Goal: Information Seeking & Learning: Learn about a topic

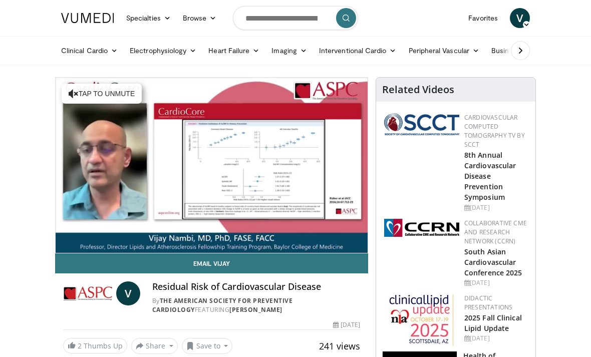
click at [492, 18] on link "Favorites" at bounding box center [483, 18] width 42 height 20
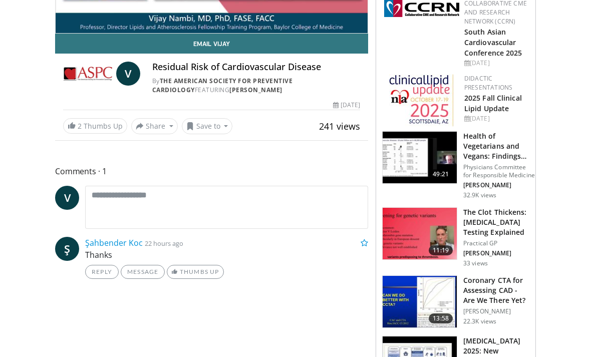
click at [223, 125] on button "Save to" at bounding box center [207, 127] width 51 height 16
click at [245, 147] on span "Add to Favorites" at bounding box center [225, 147] width 62 height 11
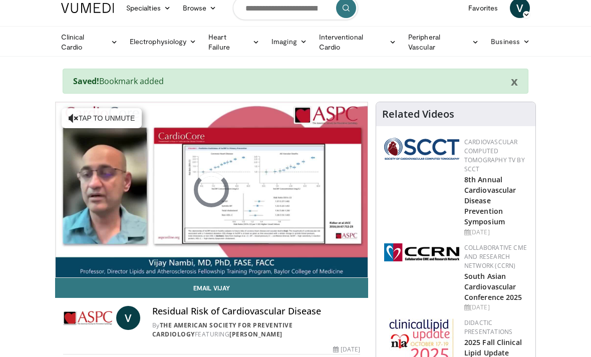
scroll to position [0, 0]
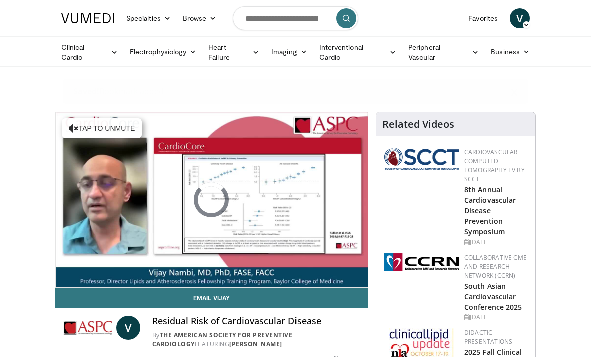
click at [483, 21] on link "Favorites" at bounding box center [483, 18] width 42 height 20
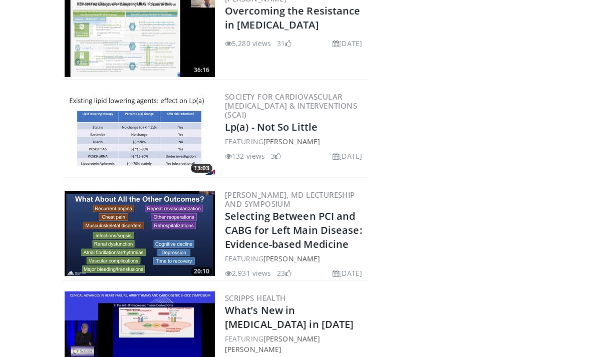
scroll to position [822, 0]
click at [306, 121] on link "Lp(a) - Not So Little" at bounding box center [271, 128] width 93 height 14
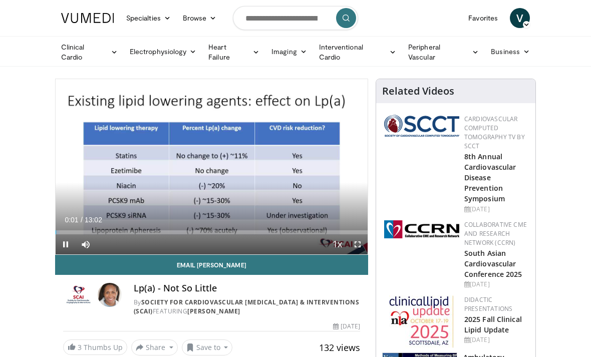
click at [363, 245] on span "Video Player" at bounding box center [357, 244] width 20 height 20
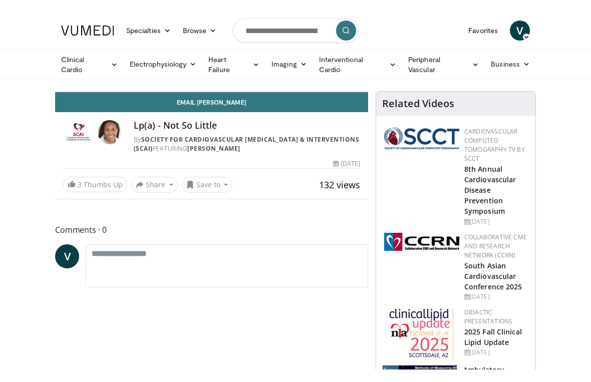
scroll to position [12, 0]
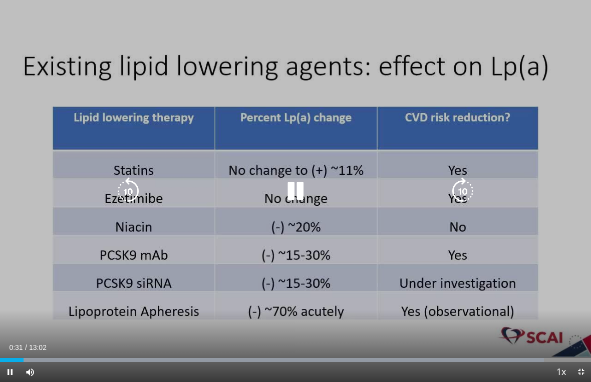
click at [297, 191] on icon "Video Player" at bounding box center [295, 191] width 28 height 28
click at [302, 193] on icon "Video Player" at bounding box center [295, 191] width 28 height 28
click at [298, 196] on icon "Video Player" at bounding box center [295, 191] width 28 height 28
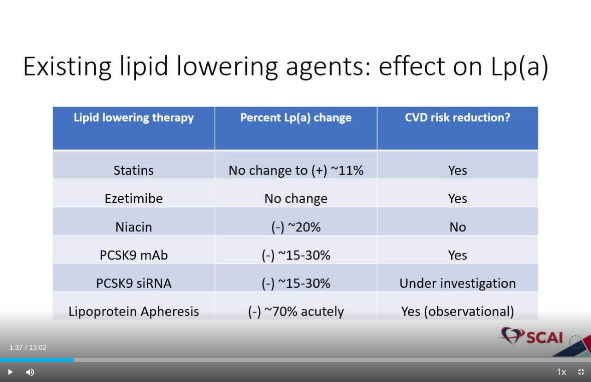
click at [68, 266] on div "10 seconds Tap to unmute" at bounding box center [295, 191] width 591 height 382
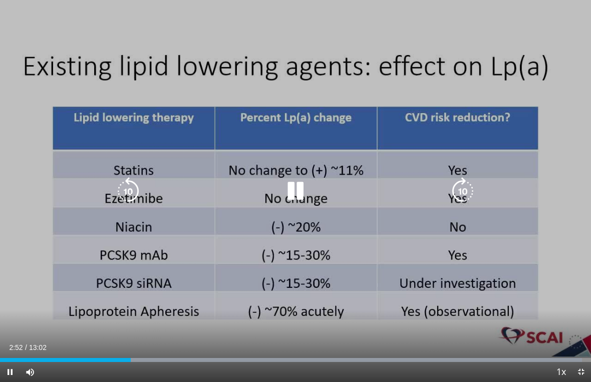
click at [295, 189] on icon "Video Player" at bounding box center [295, 191] width 28 height 28
click at [296, 187] on icon "Video Player" at bounding box center [295, 191] width 28 height 28
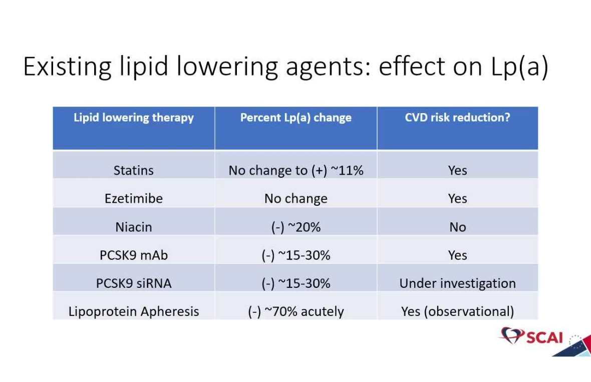
click at [296, 182] on icon "Video Player" at bounding box center [295, 191] width 28 height 28
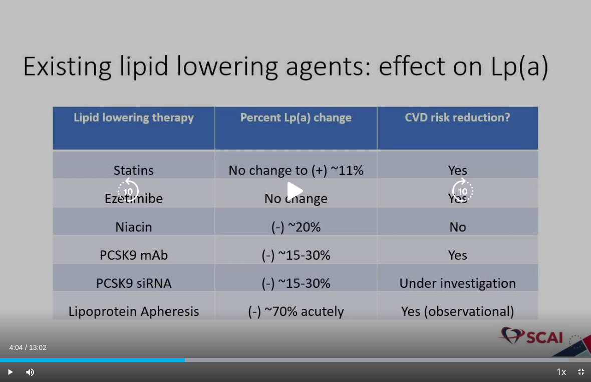
click at [298, 198] on icon "Video Player" at bounding box center [295, 191] width 28 height 28
click at [300, 190] on icon "Video Player" at bounding box center [295, 191] width 28 height 28
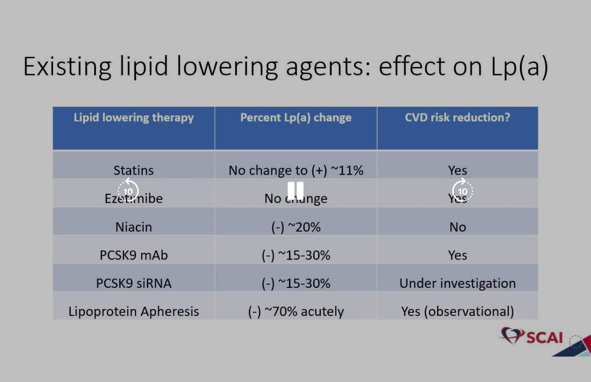
click at [298, 356] on div "Loaded : 65.19%" at bounding box center [295, 377] width 591 height 10
click at [204, 356] on div "Current Time 3:47 / Duration 13:02" at bounding box center [295, 367] width 591 height 9
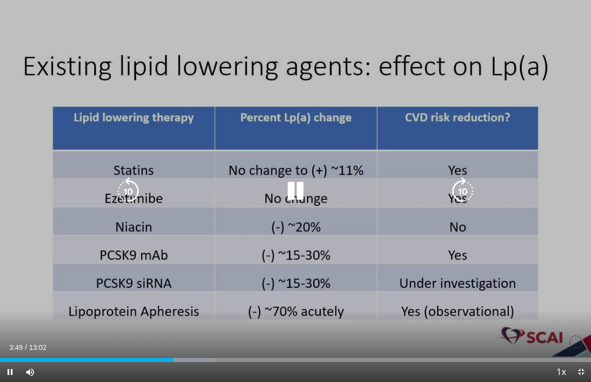
click at [295, 196] on icon "Video Player" at bounding box center [295, 191] width 28 height 28
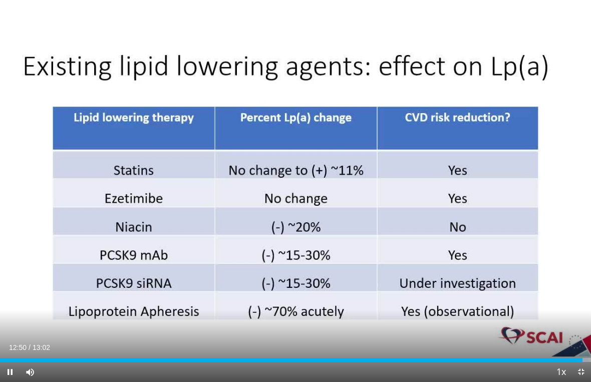
click at [240, 356] on div "Progress Bar" at bounding box center [291, 360] width 582 height 4
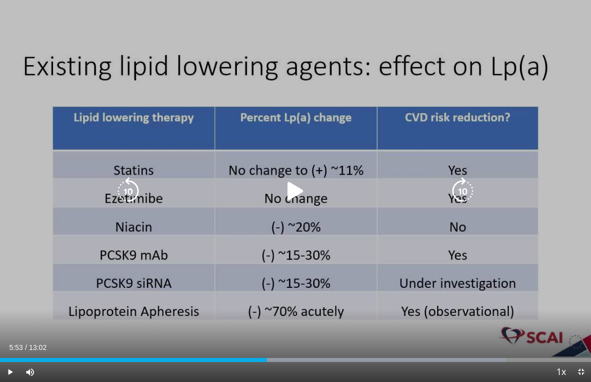
click at [503, 137] on div "10 seconds Tap to unmute" at bounding box center [295, 191] width 591 height 382
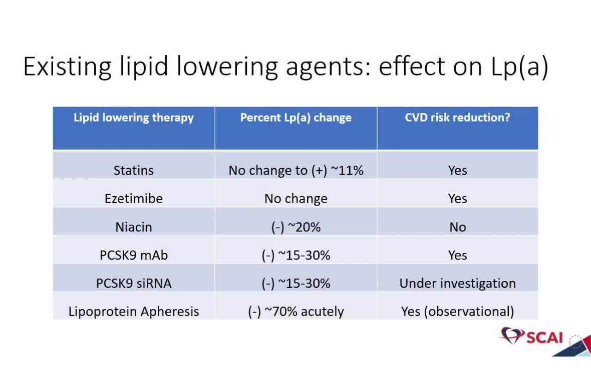
click at [289, 181] on icon "Video Player" at bounding box center [295, 191] width 28 height 28
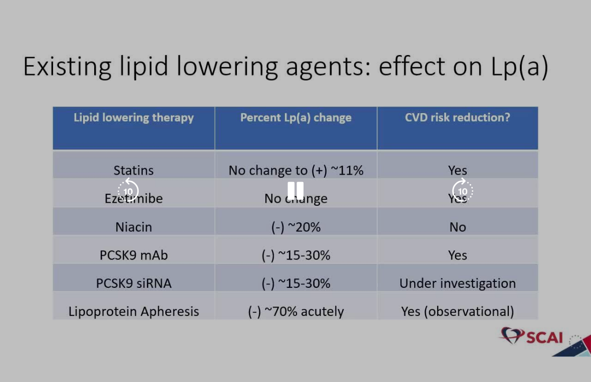
click at [317, 206] on div "10 seconds Tap to unmute" at bounding box center [295, 191] width 591 height 382
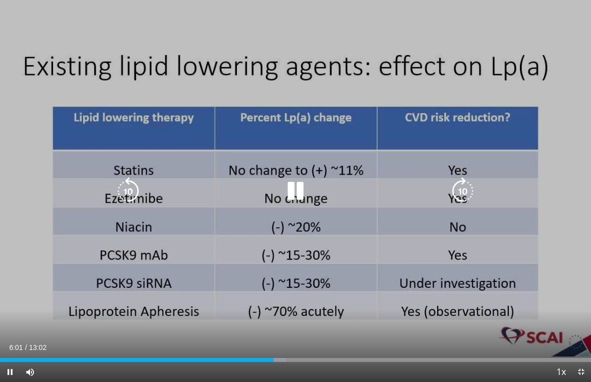
click at [301, 186] on icon "Video Player" at bounding box center [295, 191] width 28 height 28
click at [288, 191] on icon "Video Player" at bounding box center [295, 191] width 28 height 28
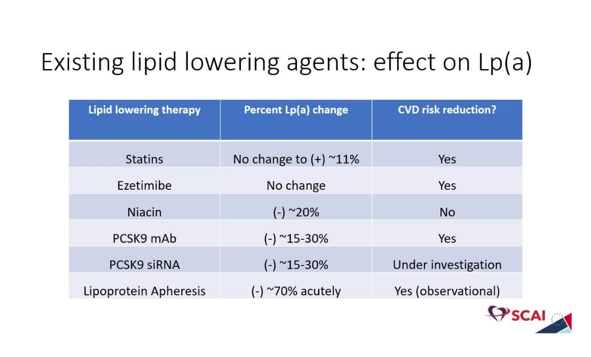
scroll to position [0, 0]
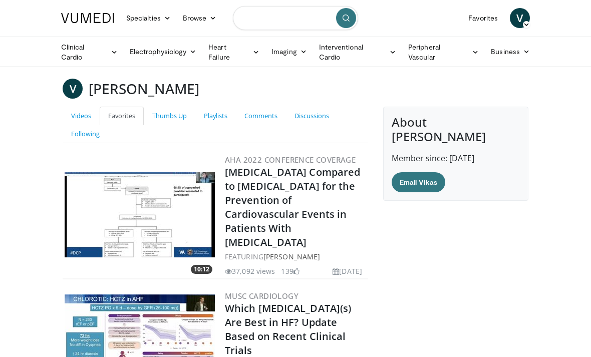
click at [292, 17] on input "Search topics, interventions" at bounding box center [295, 18] width 125 height 24
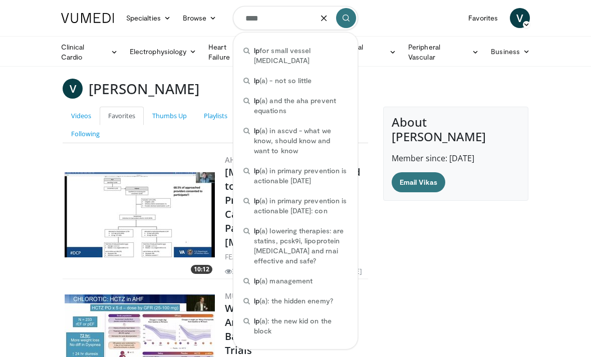
type input "*****"
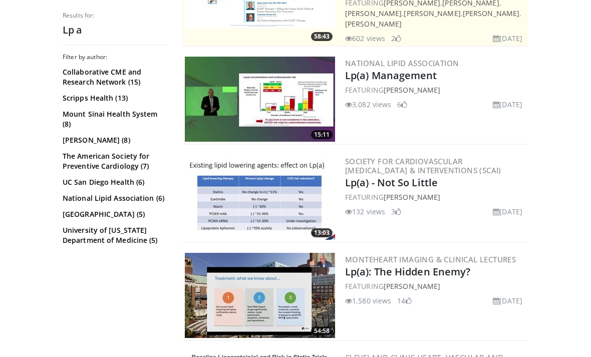
scroll to position [284, 0]
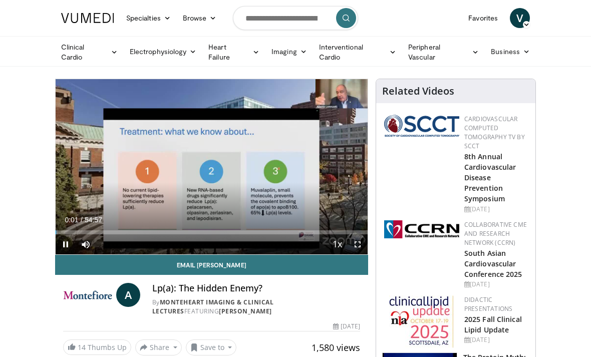
click at [73, 230] on div "Loaded : 0.61%" at bounding box center [212, 232] width 312 height 4
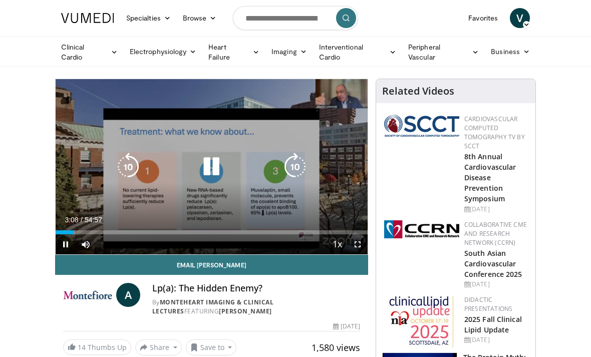
click at [65, 230] on div "Loaded : 6.34%" at bounding box center [66, 232] width 20 height 4
click at [67, 230] on div "Loaded : 6.36%" at bounding box center [212, 232] width 312 height 4
click at [106, 232] on div "Loaded : 4.24%" at bounding box center [212, 232] width 312 height 4
click at [92, 232] on div "Progress Bar" at bounding box center [81, 232] width 51 height 4
click at [83, 231] on div "Progress Bar" at bounding box center [74, 232] width 37 height 4
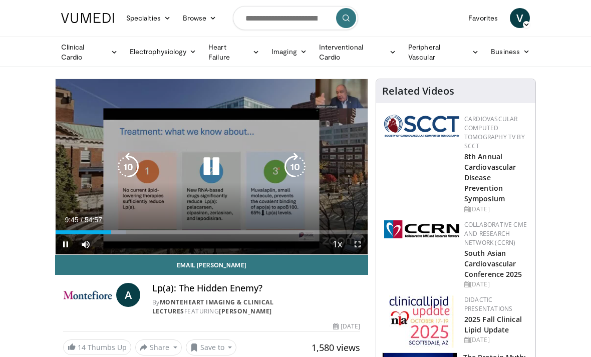
click at [221, 167] on icon "Video Player" at bounding box center [211, 167] width 28 height 28
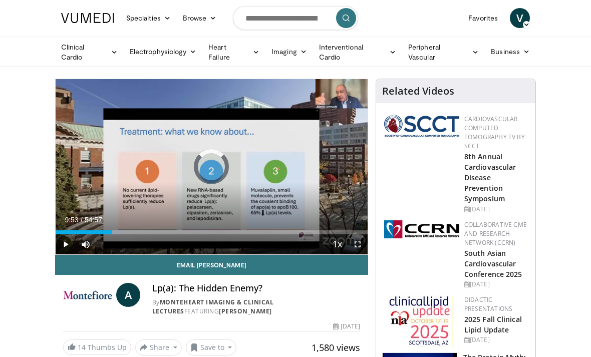
click at [103, 230] on div "Loaded : 21.54%" at bounding box center [89, 232] width 67 height 4
click at [242, 198] on div "10 seconds Tap to unmute" at bounding box center [212, 166] width 312 height 175
click at [76, 180] on div "10 seconds Tap to unmute" at bounding box center [212, 166] width 312 height 175
click at [348, 198] on div "10 seconds Tap to unmute" at bounding box center [212, 166] width 312 height 175
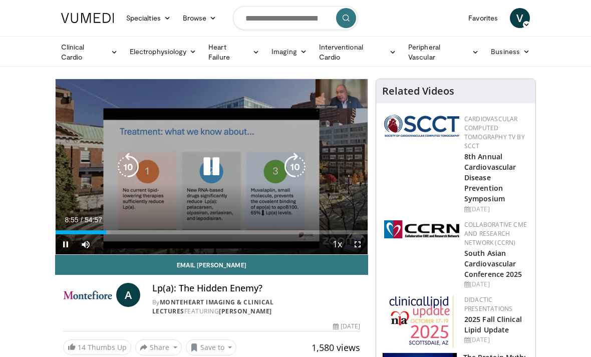
click at [216, 168] on icon "Video Player" at bounding box center [211, 167] width 28 height 28
click at [207, 165] on icon "Video Player" at bounding box center [211, 167] width 28 height 28
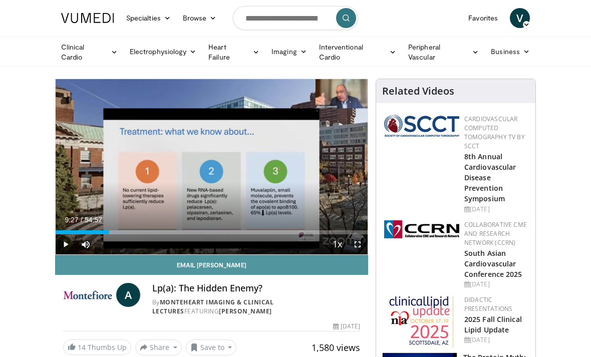
click at [65, 255] on link "Email Alberto" at bounding box center [211, 265] width 313 height 20
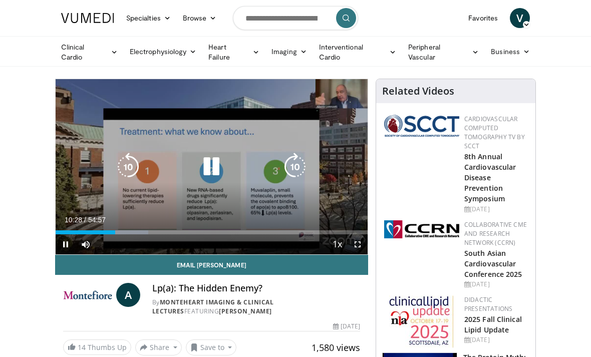
click at [207, 166] on icon "Video Player" at bounding box center [211, 167] width 28 height 28
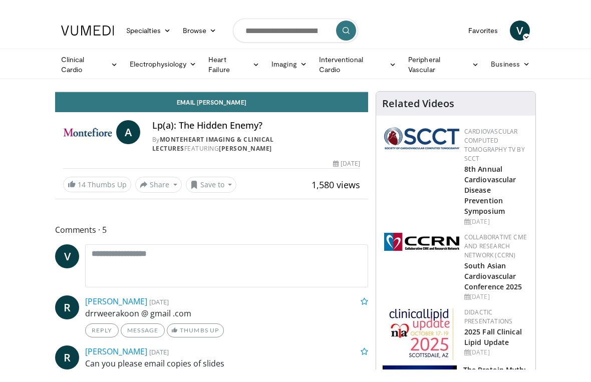
scroll to position [12, 0]
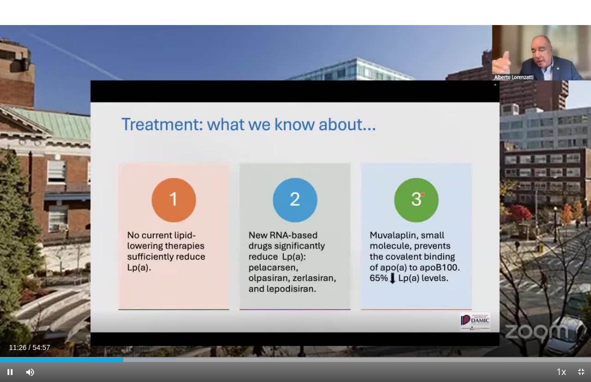
click at [532, 257] on div "10 seconds Tap to unmute" at bounding box center [295, 191] width 591 height 382
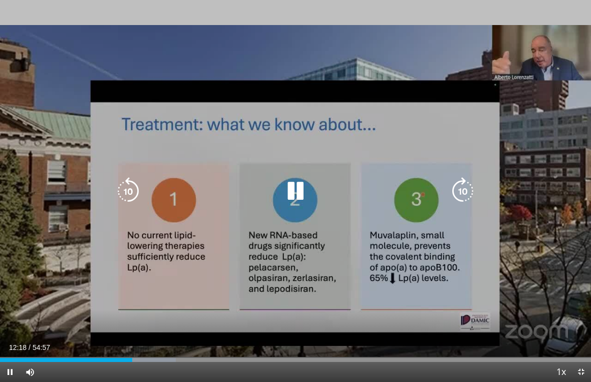
click at [290, 193] on icon "Video Player" at bounding box center [295, 191] width 28 height 28
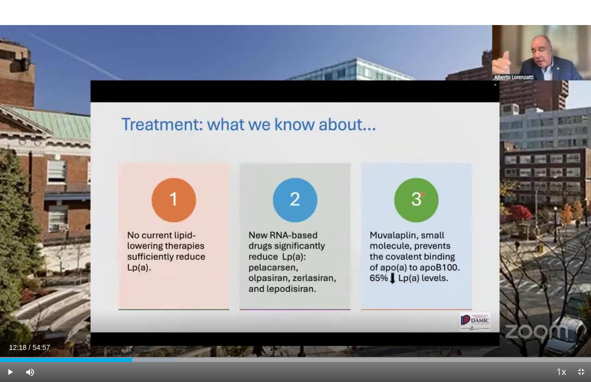
click at [167, 242] on div "10 seconds Tap to unmute" at bounding box center [295, 191] width 591 height 382
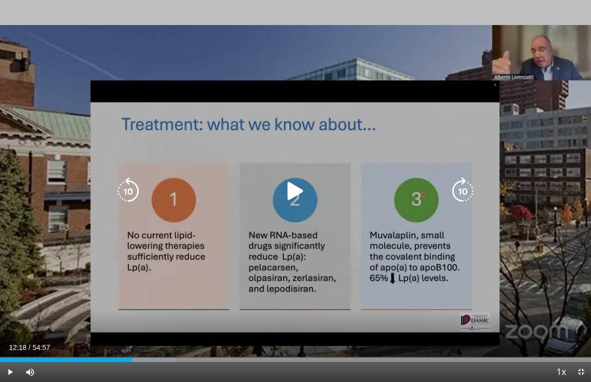
click at [127, 189] on icon "Video Player" at bounding box center [128, 191] width 28 height 28
click at [301, 189] on icon "Video Player" at bounding box center [295, 191] width 28 height 28
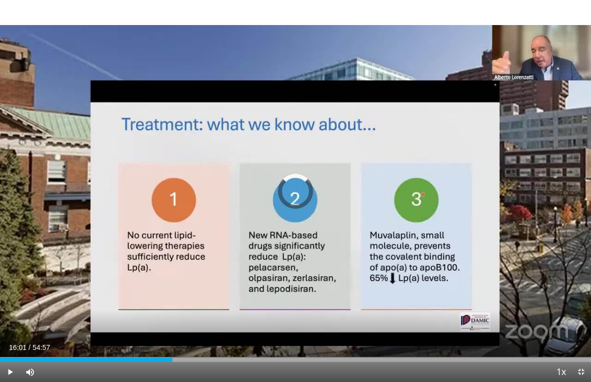
click at [160, 356] on div "Loaded : 29.36%" at bounding box center [86, 360] width 173 height 4
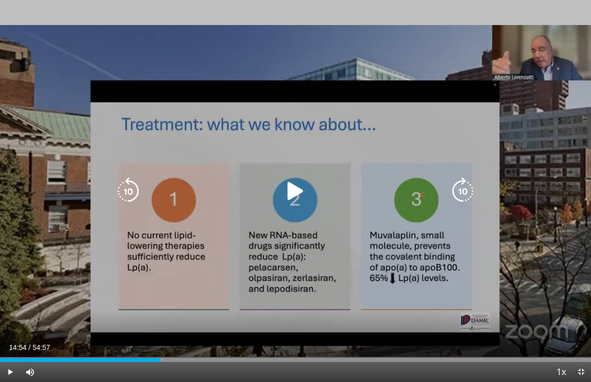
click at [296, 193] on icon "Video Player" at bounding box center [295, 191] width 28 height 28
click at [299, 199] on icon "Video Player" at bounding box center [295, 191] width 28 height 28
click at [465, 183] on icon "Video Player" at bounding box center [462, 191] width 28 height 28
click at [465, 193] on icon "Video Player" at bounding box center [462, 191] width 28 height 28
click at [462, 191] on icon "Video Player" at bounding box center [462, 191] width 28 height 28
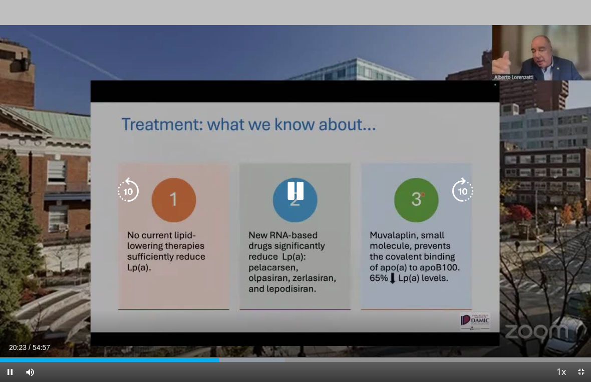
click at [464, 190] on icon "Video Player" at bounding box center [462, 191] width 28 height 28
click at [463, 189] on icon "Video Player" at bounding box center [462, 191] width 28 height 28
click at [468, 191] on icon "Video Player" at bounding box center [462, 191] width 28 height 28
click at [459, 185] on icon "Video Player" at bounding box center [462, 191] width 28 height 28
click at [298, 188] on icon "Video Player" at bounding box center [295, 191] width 28 height 28
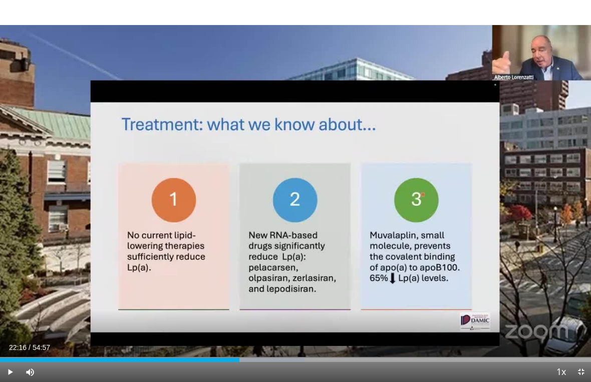
click at [282, 253] on div "20 seconds Tap to unmute" at bounding box center [295, 191] width 591 height 382
click at [268, 212] on div "20 seconds Tap to unmute" at bounding box center [295, 191] width 591 height 382
click at [269, 209] on div "20 seconds Tap to unmute" at bounding box center [295, 191] width 591 height 382
click at [277, 201] on div "20 seconds Tap to unmute" at bounding box center [295, 191] width 591 height 382
click at [385, 216] on div "20 seconds Tap to unmute" at bounding box center [295, 191] width 591 height 382
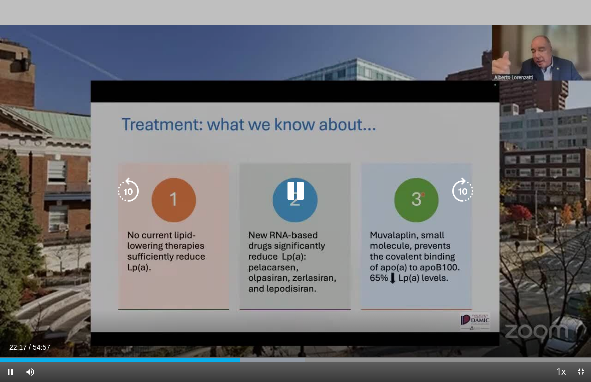
click at [131, 194] on icon "Video Player" at bounding box center [128, 191] width 28 height 28
click at [133, 189] on icon "Video Player" at bounding box center [128, 191] width 28 height 28
click at [133, 196] on icon "Video Player" at bounding box center [128, 191] width 28 height 28
click at [137, 192] on icon "Video Player" at bounding box center [128, 191] width 28 height 28
click at [139, 192] on icon "Video Player" at bounding box center [128, 191] width 28 height 28
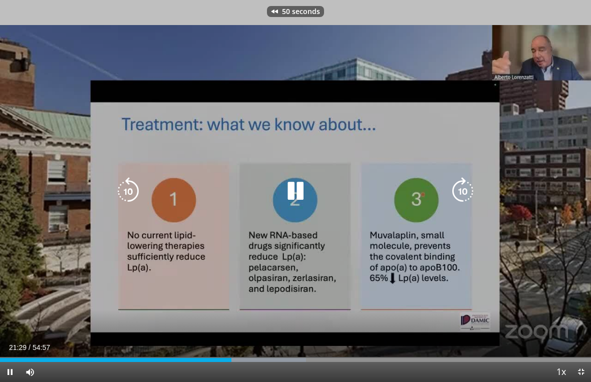
click at [129, 191] on icon "Video Player" at bounding box center [128, 191] width 28 height 28
click at [134, 193] on icon "Video Player" at bounding box center [128, 191] width 28 height 28
click at [137, 197] on icon "Video Player" at bounding box center [128, 191] width 28 height 28
click at [138, 198] on icon "Video Player" at bounding box center [128, 191] width 28 height 28
click at [130, 184] on icon "Video Player" at bounding box center [128, 191] width 28 height 28
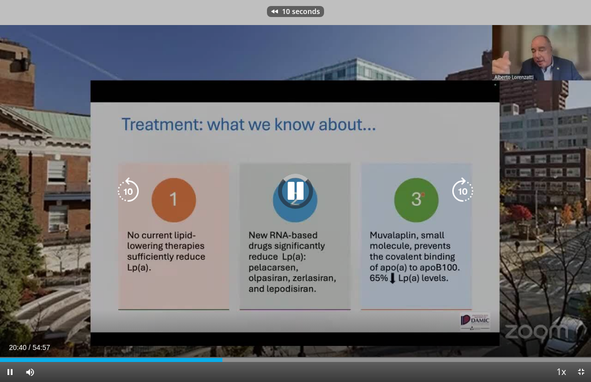
click at [133, 197] on icon "Video Player" at bounding box center [128, 191] width 28 height 28
click at [127, 203] on icon "Video Player" at bounding box center [128, 191] width 28 height 28
click at [133, 194] on icon "Video Player" at bounding box center [128, 191] width 28 height 28
click at [127, 192] on icon "Video Player" at bounding box center [128, 191] width 28 height 28
click at [125, 193] on icon "Video Player" at bounding box center [128, 191] width 28 height 28
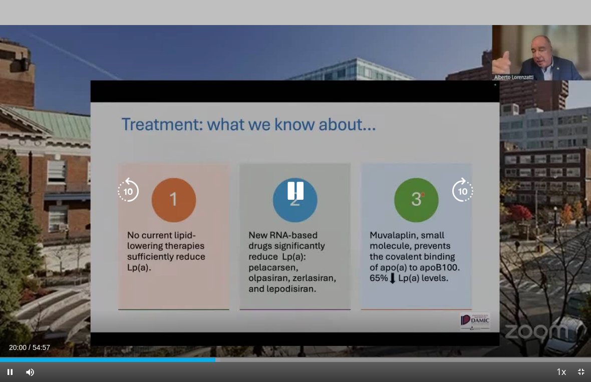
click at [130, 184] on icon "Video Player" at bounding box center [128, 191] width 28 height 28
click at [132, 186] on icon "Video Player" at bounding box center [128, 191] width 28 height 28
click at [133, 188] on icon "Video Player" at bounding box center [128, 191] width 28 height 28
click at [137, 188] on icon "Video Player" at bounding box center [128, 191] width 28 height 28
click at [141, 191] on icon "Video Player" at bounding box center [128, 191] width 28 height 28
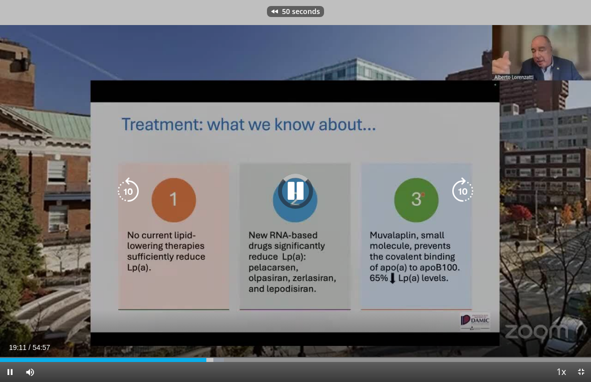
click at [133, 190] on icon "Video Player" at bounding box center [128, 191] width 28 height 28
click at [123, 175] on div "60 seconds Tap to unmute" at bounding box center [295, 191] width 591 height 382
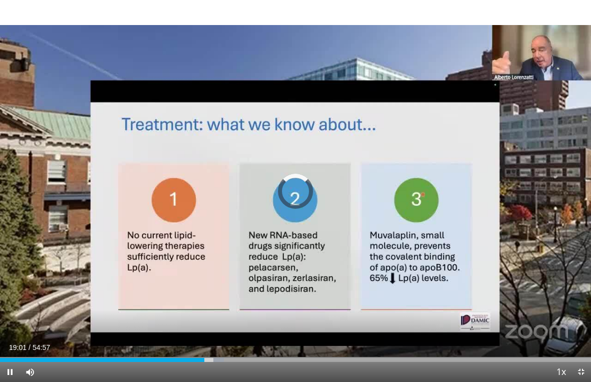
click at [136, 194] on icon "Video Player" at bounding box center [128, 191] width 28 height 28
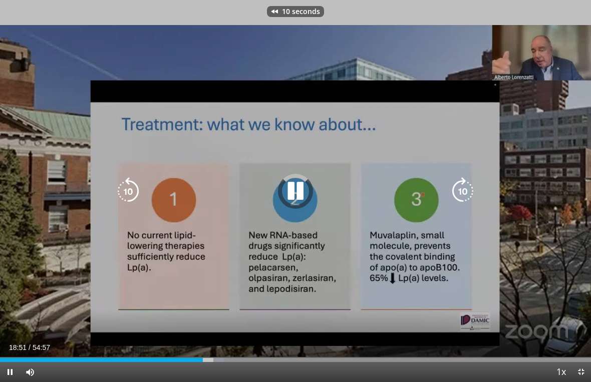
click at [140, 192] on icon "Video Player" at bounding box center [128, 191] width 28 height 28
click at [124, 192] on icon "Video Player" at bounding box center [128, 191] width 28 height 28
click at [131, 195] on icon "Video Player" at bounding box center [128, 191] width 28 height 28
click at [468, 198] on icon "Video Player" at bounding box center [462, 191] width 28 height 28
click at [465, 194] on icon "Video Player" at bounding box center [462, 191] width 28 height 28
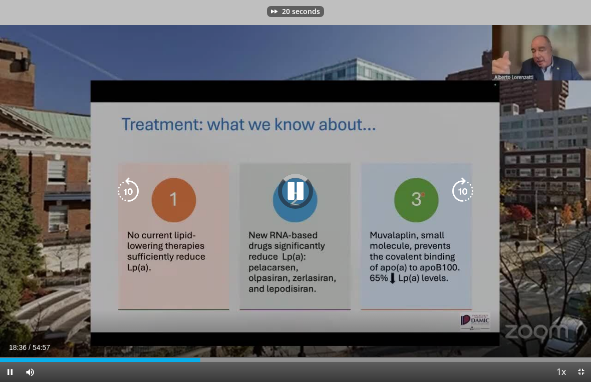
click at [464, 182] on icon "Video Player" at bounding box center [462, 191] width 28 height 28
click at [463, 193] on icon "Video Player" at bounding box center [462, 191] width 28 height 28
click at [456, 198] on icon "Video Player" at bounding box center [462, 191] width 28 height 28
click at [457, 199] on icon "Video Player" at bounding box center [462, 191] width 28 height 28
click at [457, 195] on icon "Video Player" at bounding box center [462, 191] width 28 height 28
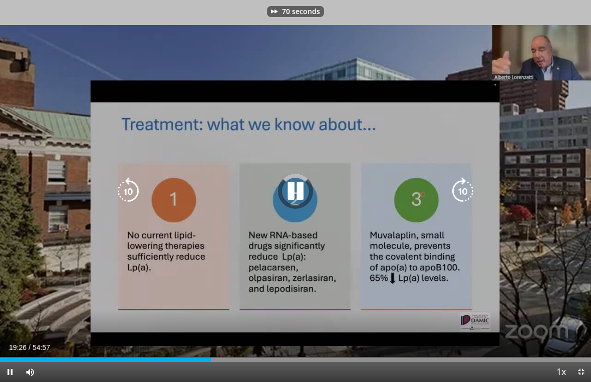
click at [460, 193] on icon "Video Player" at bounding box center [462, 191] width 28 height 28
click at [463, 194] on icon "Video Player" at bounding box center [462, 191] width 28 height 28
click at [466, 190] on icon "Video Player" at bounding box center [462, 191] width 28 height 28
click at [468, 190] on icon "Video Player" at bounding box center [462, 191] width 28 height 28
click at [467, 186] on icon "Video Player" at bounding box center [462, 191] width 28 height 28
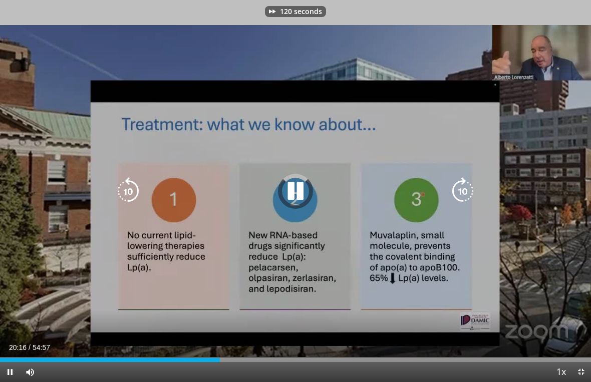
click at [466, 191] on icon "Video Player" at bounding box center [462, 191] width 28 height 28
click at [456, 186] on icon "Video Player" at bounding box center [462, 191] width 28 height 28
click at [470, 187] on icon "Video Player" at bounding box center [462, 191] width 28 height 28
click at [403, 352] on div "Loaded : 39.67%" at bounding box center [295, 357] width 591 height 10
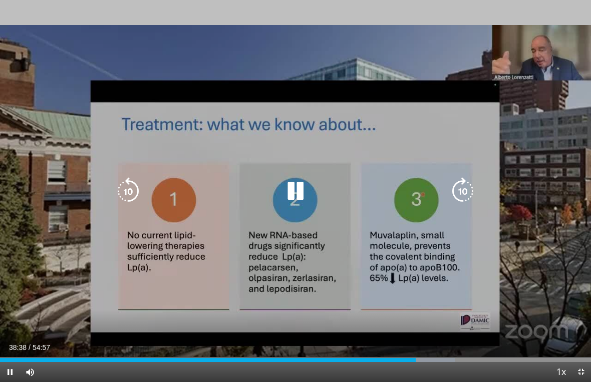
click at [142, 188] on icon "Video Player" at bounding box center [128, 191] width 28 height 28
click at [129, 197] on icon "Video Player" at bounding box center [128, 191] width 28 height 28
click at [120, 197] on icon "Video Player" at bounding box center [128, 191] width 28 height 28
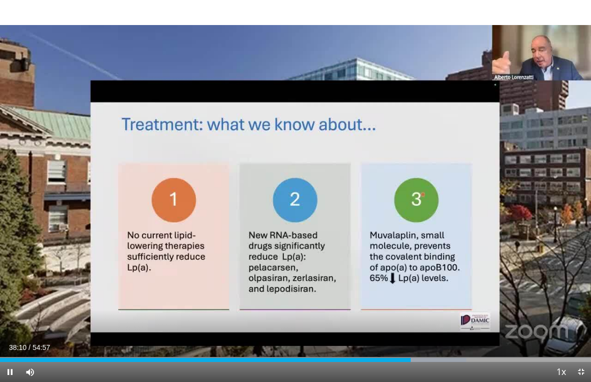
click at [130, 205] on div "30 seconds Tap to unmute" at bounding box center [295, 191] width 591 height 382
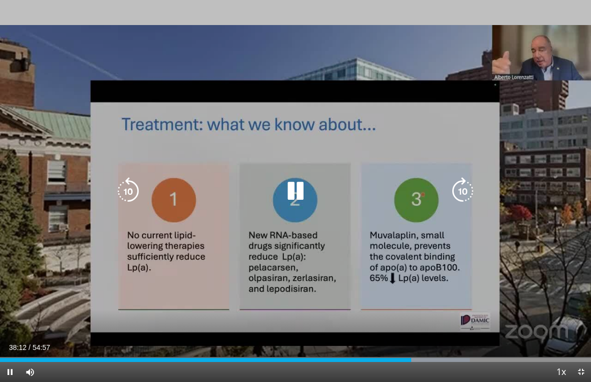
click at [133, 204] on icon "Video Player" at bounding box center [128, 191] width 28 height 28
click at [132, 201] on icon "Video Player" at bounding box center [128, 191] width 28 height 28
click at [136, 190] on icon "Video Player" at bounding box center [128, 191] width 28 height 28
click at [134, 182] on icon "Video Player" at bounding box center [128, 191] width 28 height 28
click at [133, 189] on icon "Video Player" at bounding box center [128, 191] width 28 height 28
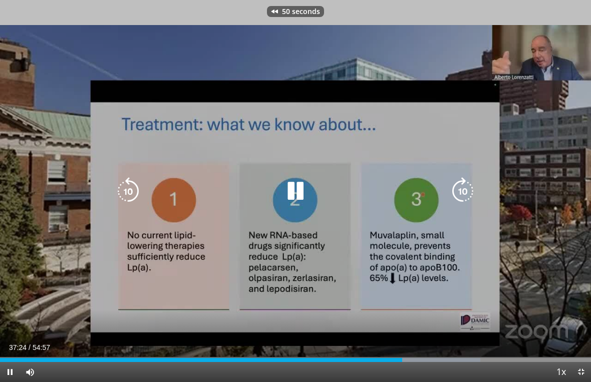
click at [134, 195] on icon "Video Player" at bounding box center [128, 191] width 28 height 28
click at [132, 203] on icon "Video Player" at bounding box center [128, 191] width 28 height 28
click at [133, 197] on icon "Video Player" at bounding box center [128, 191] width 28 height 28
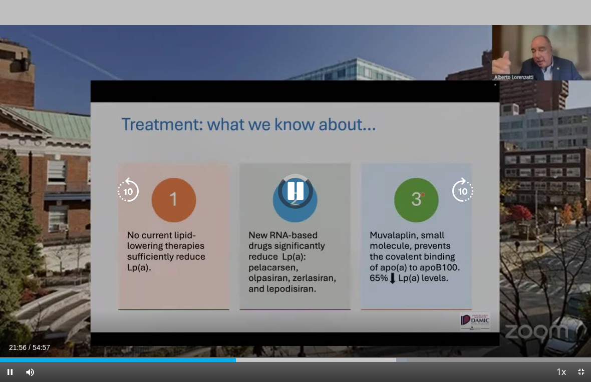
click at [235, 356] on div "Progress Bar" at bounding box center [118, 360] width 236 height 4
click at [302, 196] on icon "Video Player" at bounding box center [295, 191] width 28 height 28
click at [465, 193] on icon "Video Player" at bounding box center [462, 191] width 28 height 28
click at [295, 203] on icon "Video Player" at bounding box center [295, 191] width 28 height 28
click at [294, 353] on div "Loaded : 56.63%" at bounding box center [295, 357] width 591 height 10
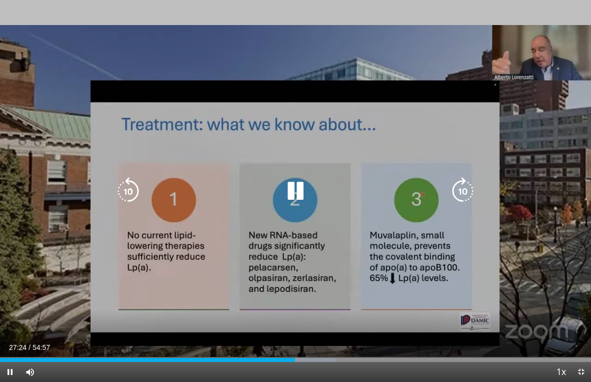
click at [296, 356] on div "Progress Bar" at bounding box center [296, 360] width 80 height 4
click at [304, 356] on div "Progress Bar" at bounding box center [307, 360] width 80 height 4
click at [324, 355] on div "Loaded : 60.66%" at bounding box center [295, 357] width 591 height 10
click at [348, 356] on div "Progress Bar" at bounding box center [325, 360] width 78 height 4
click at [370, 356] on div "Progress Bar" at bounding box center [333, 360] width 80 height 4
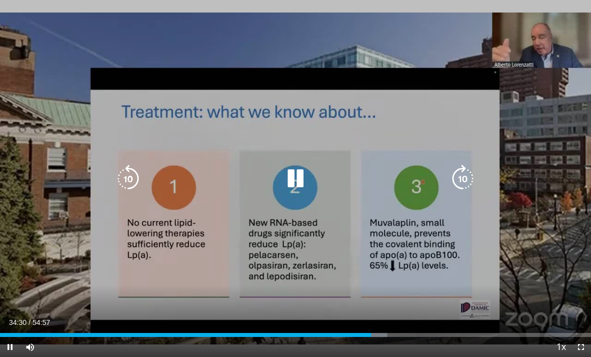
scroll to position [0, 0]
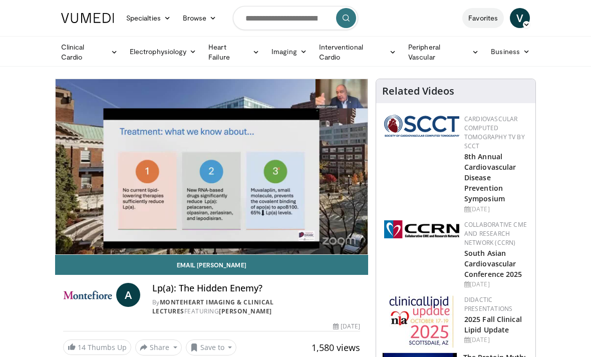
click at [488, 22] on link "Favorites" at bounding box center [483, 18] width 42 height 20
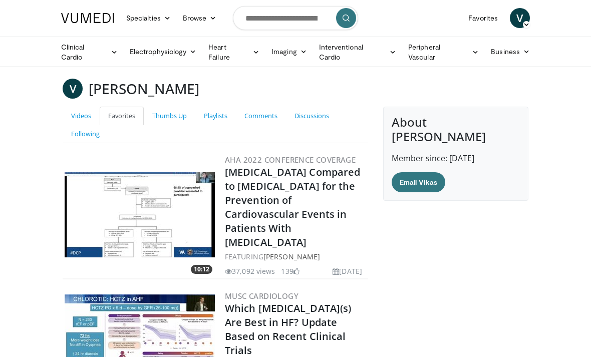
scroll to position [796, 0]
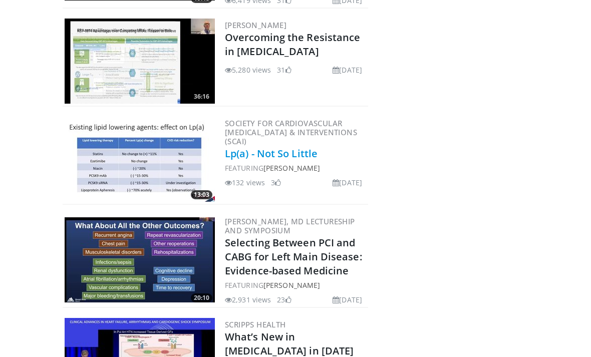
click at [259, 147] on link "Lp(a) - Not So Little" at bounding box center [271, 154] width 93 height 14
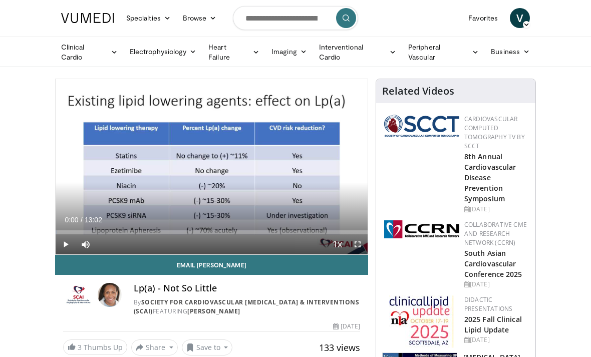
click at [127, 232] on div "Loaded : 0.53%" at bounding box center [212, 232] width 312 height 4
click at [147, 232] on div "Loaded : 29.35%" at bounding box center [212, 232] width 312 height 4
click at [177, 238] on div "Current Time 3:51 / Duration 13:02 Pause Skip Backward Skip Forward Mute Loaded…" at bounding box center [212, 244] width 312 height 20
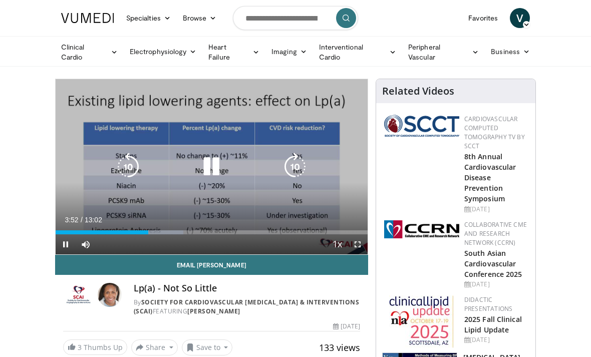
click at [160, 230] on div "Progress Bar" at bounding box center [153, 232] width 60 height 4
click at [145, 205] on div "10 seconds Tap to unmute" at bounding box center [212, 166] width 312 height 175
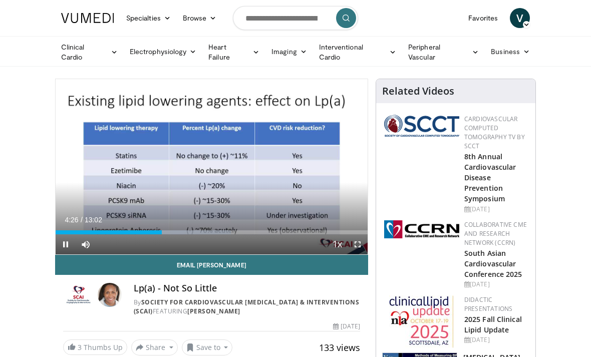
click at [170, 232] on div "Progress Bar" at bounding box center [177, 232] width 108 height 4
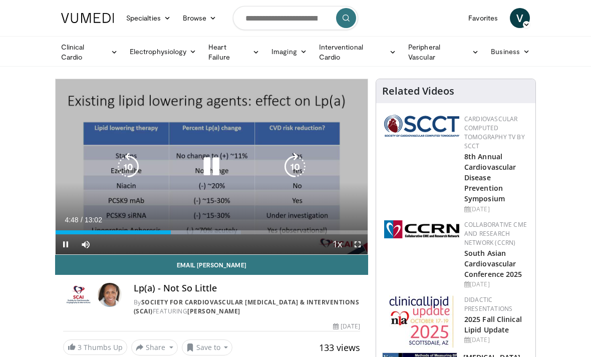
click at [179, 232] on div "Progress Bar" at bounding box center [182, 232] width 118 height 4
click at [191, 232] on div "Progress Bar" at bounding box center [186, 232] width 127 height 4
click at [196, 232] on div "Progress Bar" at bounding box center [191, 232] width 136 height 4
click at [208, 232] on div "Progress Bar" at bounding box center [200, 232] width 155 height 4
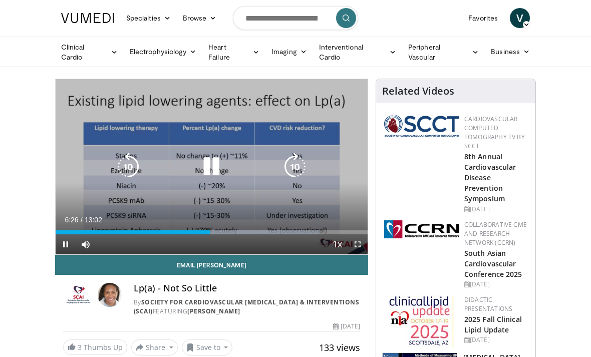
click at [205, 166] on icon "Video Player" at bounding box center [211, 167] width 28 height 28
click at [64, 150] on div "10 seconds Tap to unmute" at bounding box center [212, 166] width 312 height 175
click at [214, 167] on icon "Video Player" at bounding box center [211, 167] width 28 height 28
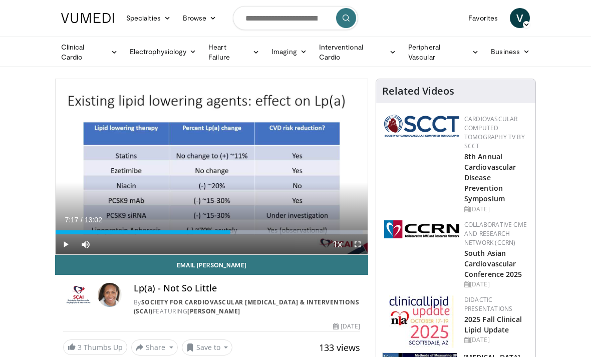
click at [242, 232] on div "Progress Bar" at bounding box center [285, 232] width 156 height 4
click at [242, 231] on div "Progress Bar" at bounding box center [149, 232] width 186 height 4
click at [263, 231] on div "Progress Bar" at bounding box center [287, 232] width 160 height 4
click at [286, 225] on div "Loaded : 99.96%" at bounding box center [212, 230] width 312 height 10
click at [317, 231] on div "Loaded : 0.00%" at bounding box center [212, 232] width 312 height 4
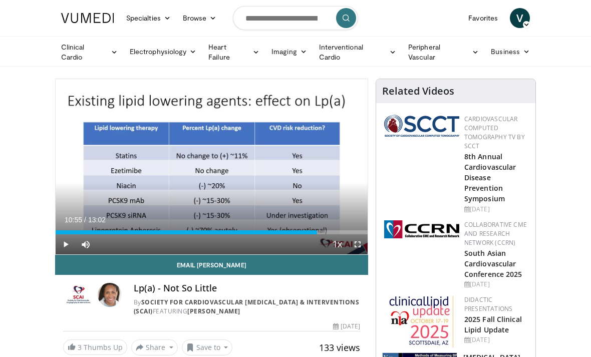
click at [305, 230] on div "Loaded : 0.00%" at bounding box center [212, 232] width 312 height 4
click at [313, 230] on div "Loaded : 80.38%" at bounding box center [212, 232] width 312 height 4
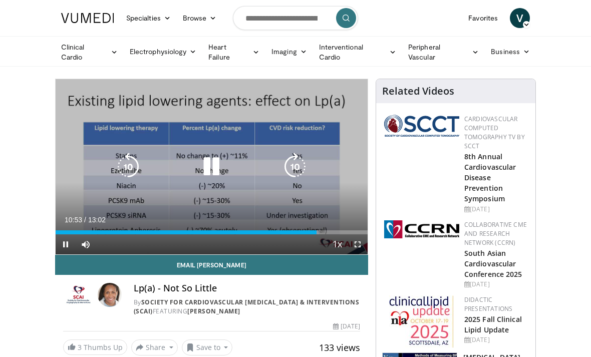
click at [215, 169] on icon "Video Player" at bounding box center [211, 167] width 28 height 28
click at [129, 169] on icon "Video Player" at bounding box center [128, 167] width 28 height 28
click at [129, 165] on icon "Video Player" at bounding box center [128, 167] width 28 height 28
